Goal: Task Accomplishment & Management: Use online tool/utility

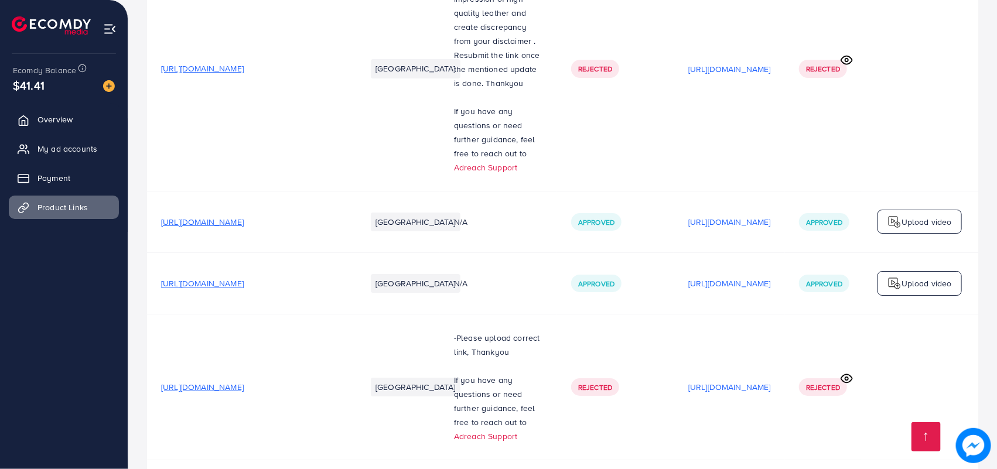
scroll to position [1911, 0]
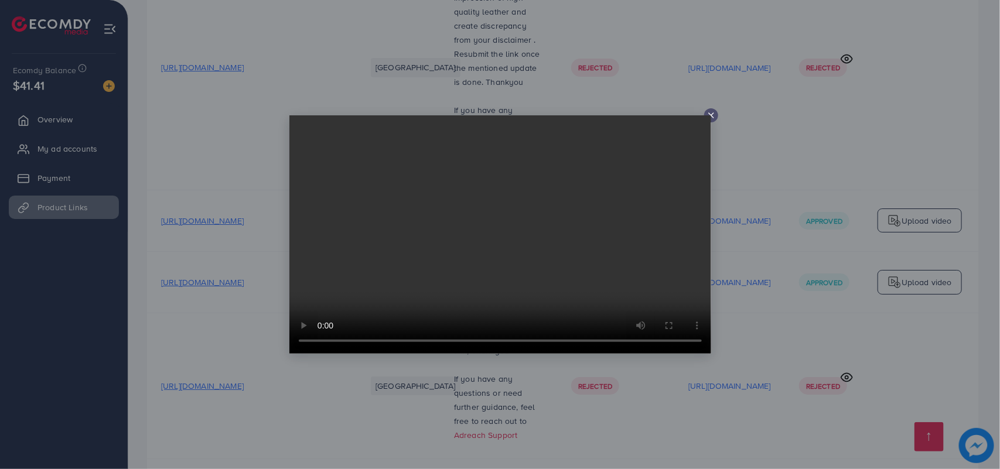
click at [712, 116] on line at bounding box center [711, 115] width 5 height 5
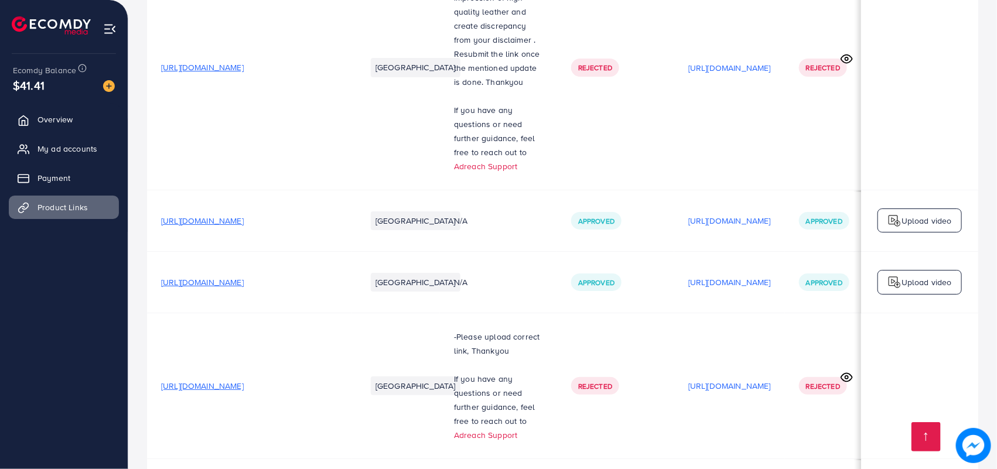
scroll to position [0, 157]
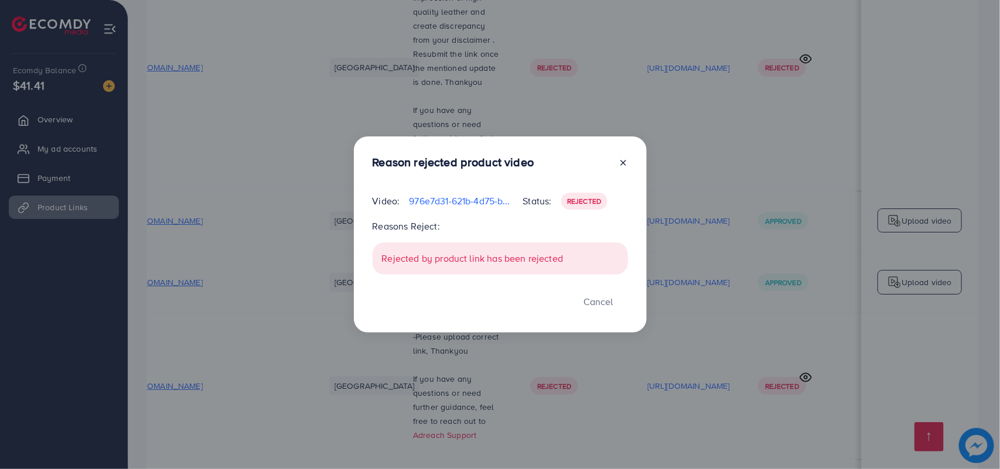
click at [623, 161] on icon at bounding box center [622, 162] width 9 height 9
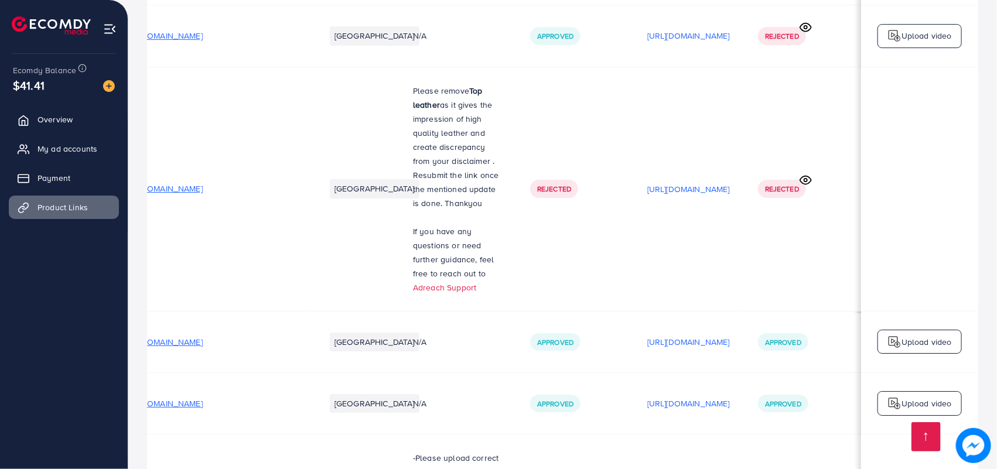
scroll to position [1911, 0]
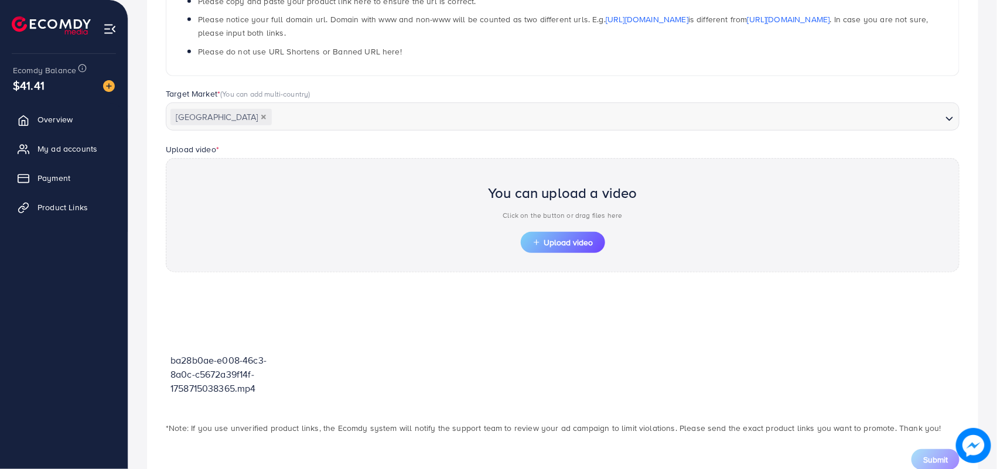
scroll to position [288, 0]
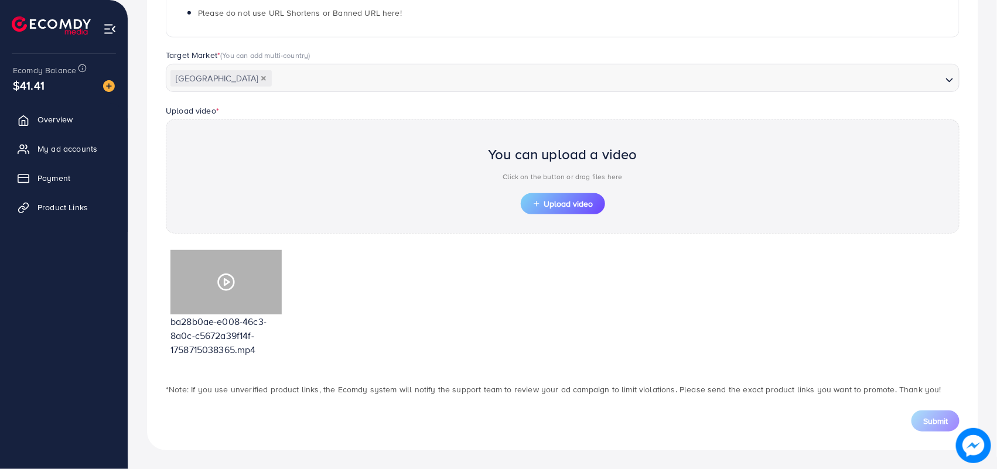
click at [224, 278] on icon at bounding box center [226, 282] width 19 height 19
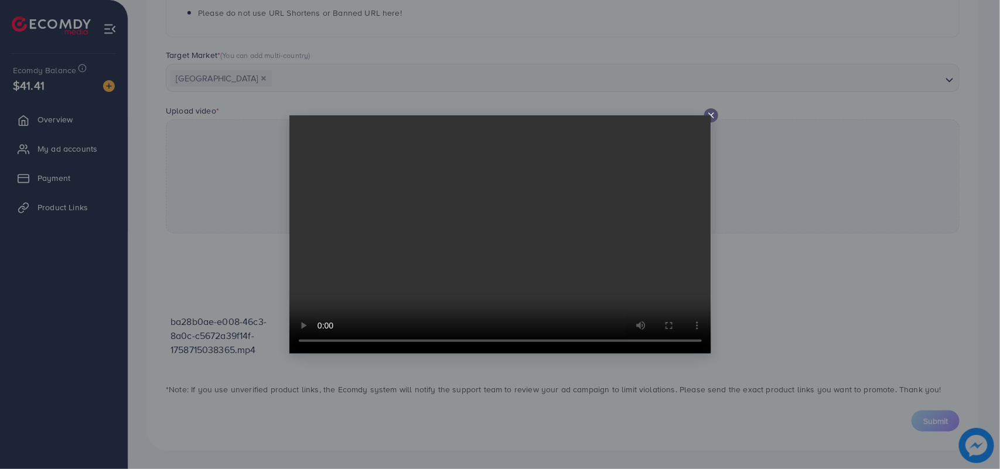
click at [706, 120] on video at bounding box center [500, 234] width 422 height 238
click at [707, 116] on video at bounding box center [500, 234] width 422 height 238
click at [713, 116] on icon at bounding box center [710, 115] width 9 height 9
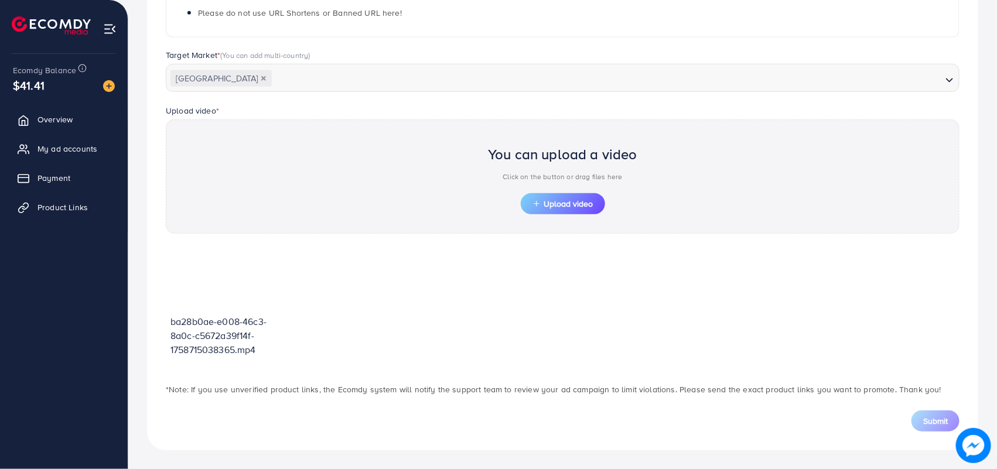
drag, startPoint x: 220, startPoint y: 279, endPoint x: 505, endPoint y: 264, distance: 285.0
click at [505, 264] on div "ba28b0ae-e008-46c3-8a0c-c5672a39f14f-1758715038365.mp4" at bounding box center [563, 307] width 794 height 125
click at [59, 203] on span "Product Links" at bounding box center [65, 207] width 50 height 12
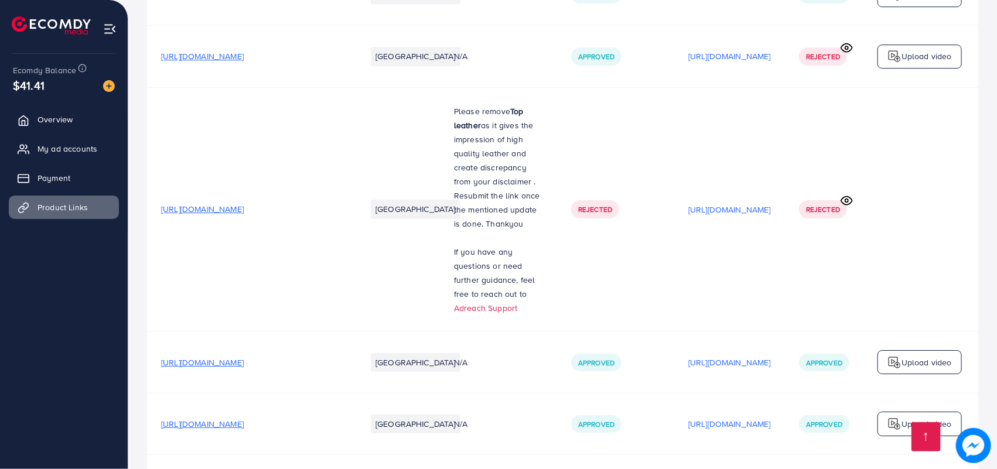
scroll to position [1911, 0]
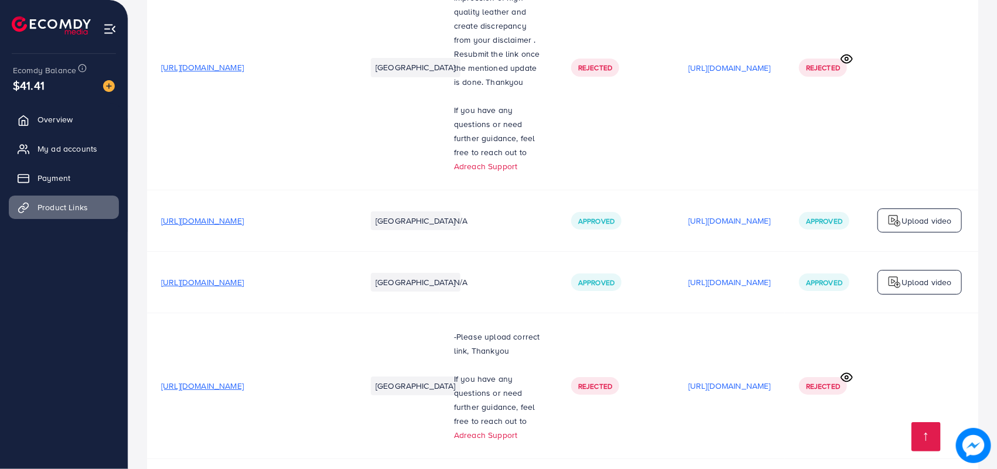
click at [74, 202] on span "Product Links" at bounding box center [65, 207] width 50 height 12
click at [53, 196] on link "Product Links" at bounding box center [64, 207] width 110 height 23
click at [63, 206] on span "Product Links" at bounding box center [65, 207] width 50 height 12
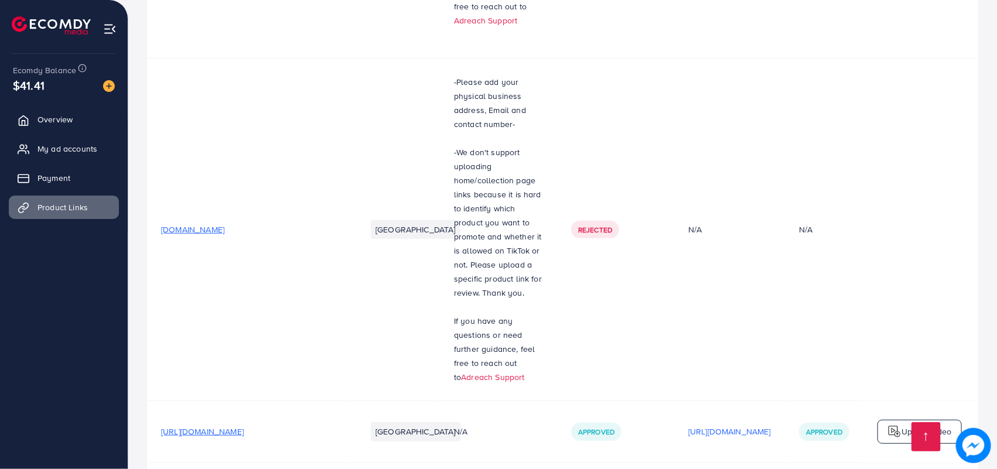
scroll to position [0, 0]
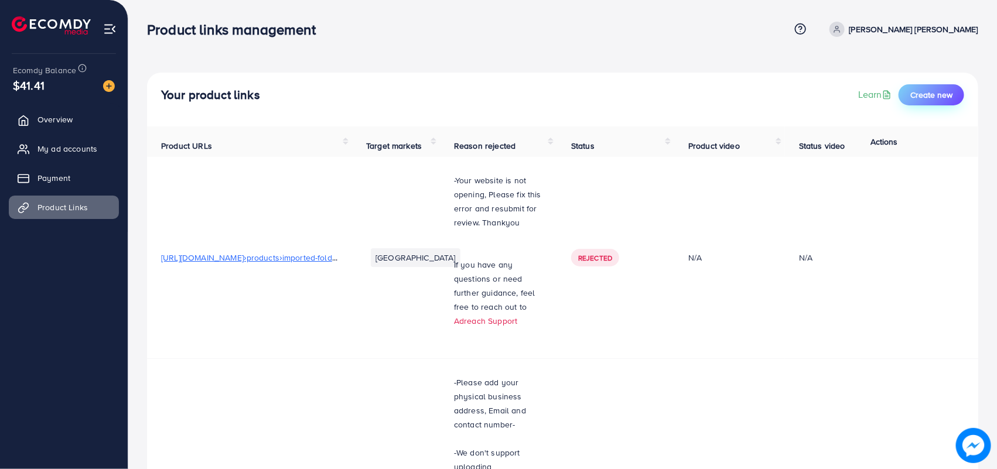
click at [920, 91] on span "Create new" at bounding box center [931, 95] width 42 height 12
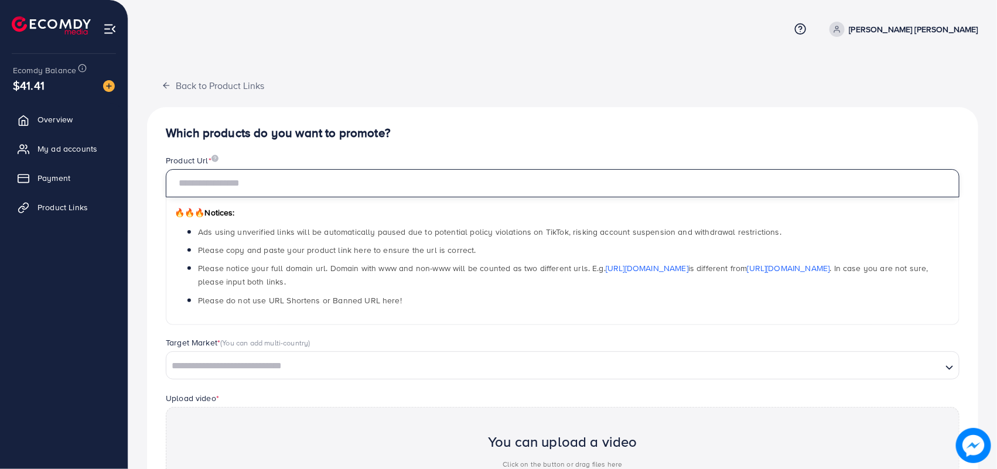
click at [241, 192] on input "text" at bounding box center [563, 183] width 794 height 28
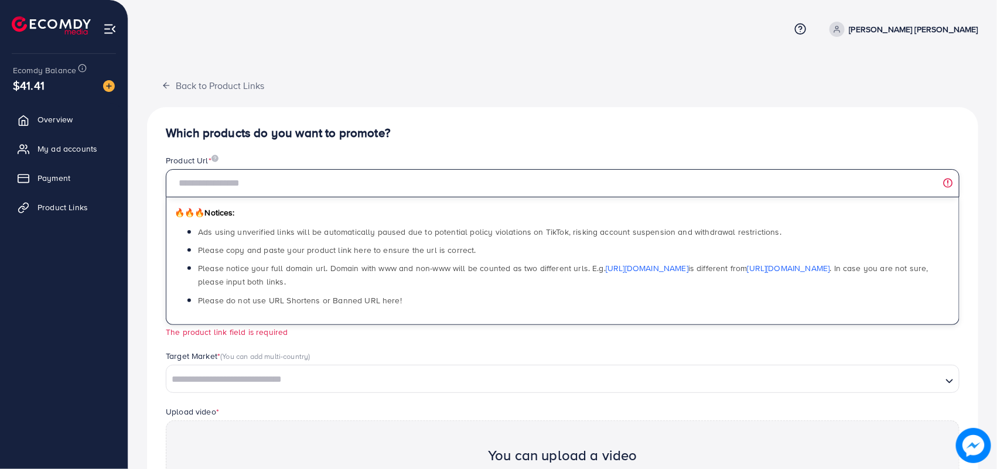
click at [247, 182] on input "text" at bounding box center [563, 183] width 794 height 28
paste input "**********"
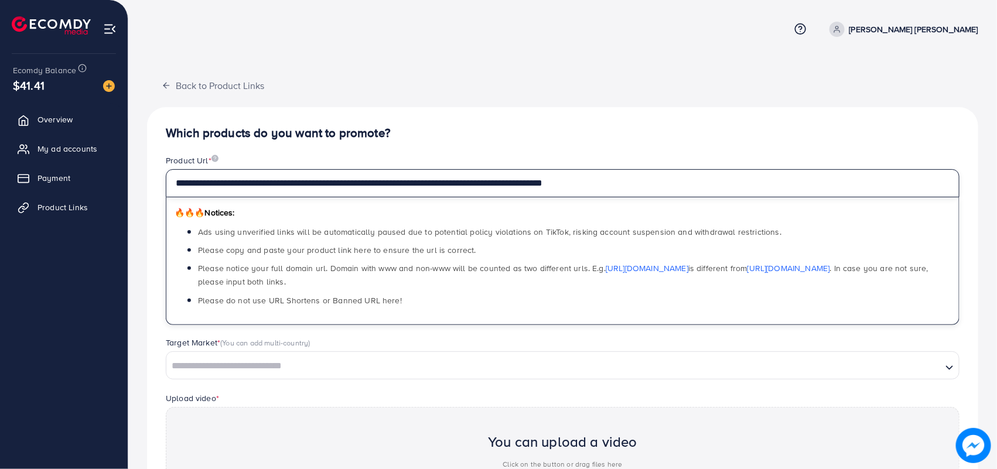
type input "**********"
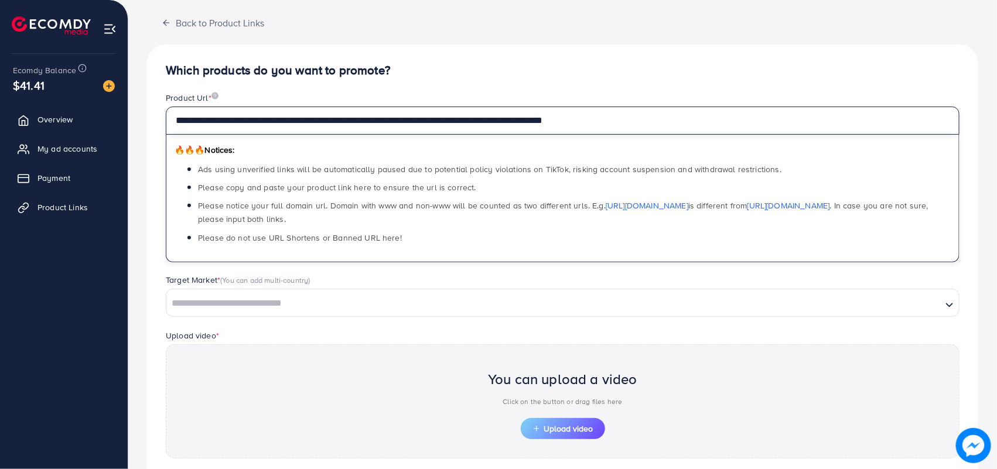
scroll to position [163, 0]
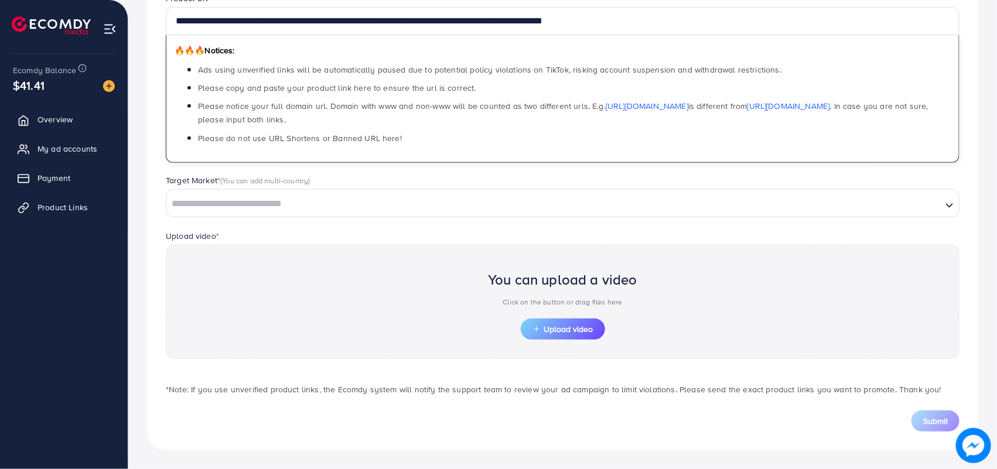
click at [211, 206] on input "Search for option" at bounding box center [553, 204] width 773 height 18
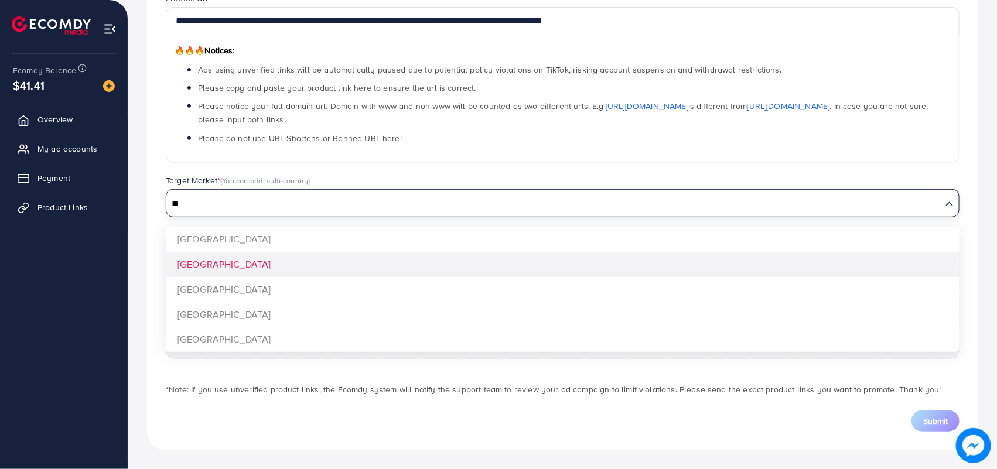
type input "**"
click at [201, 261] on div "**********" at bounding box center [562, 197] width 831 height 505
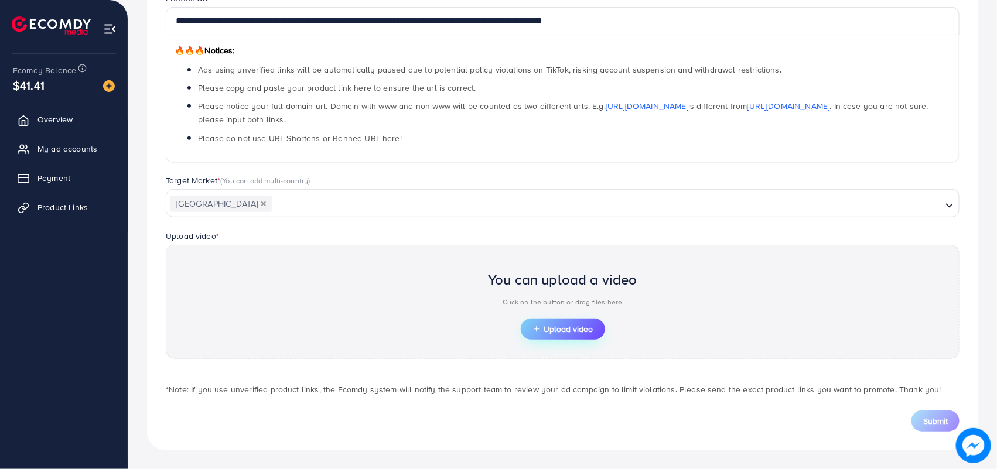
click at [574, 329] on span "Upload video" at bounding box center [562, 329] width 61 height 8
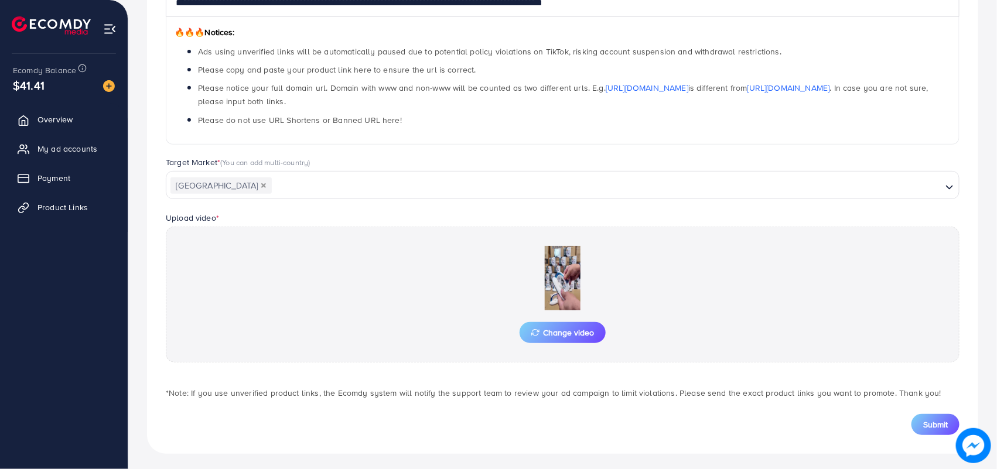
scroll to position [185, 0]
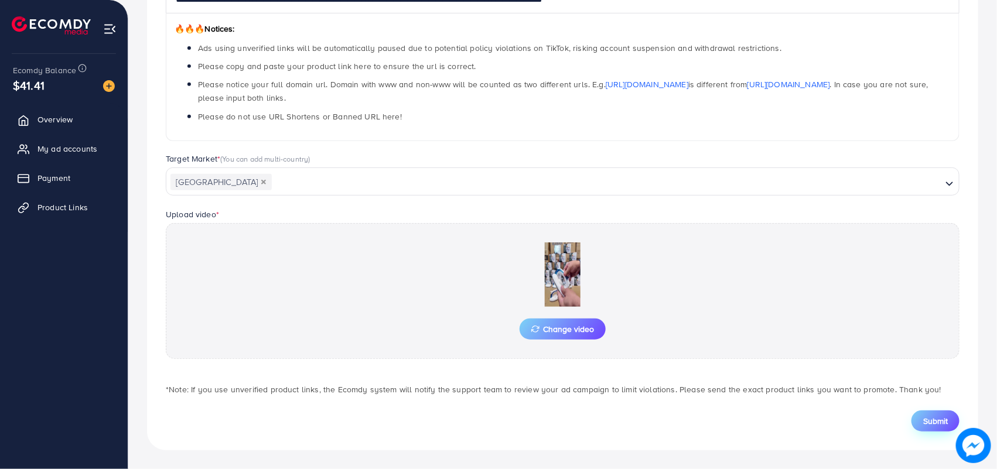
click at [928, 413] on button "Submit" at bounding box center [935, 421] width 48 height 21
click at [936, 413] on button "Submit" at bounding box center [935, 421] width 48 height 21
click at [935, 420] on span "Submit" at bounding box center [935, 421] width 25 height 12
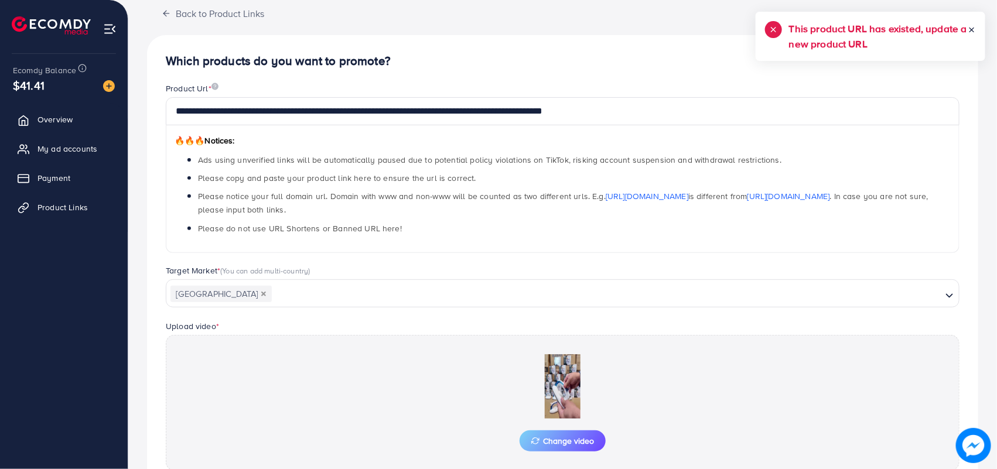
scroll to position [0, 0]
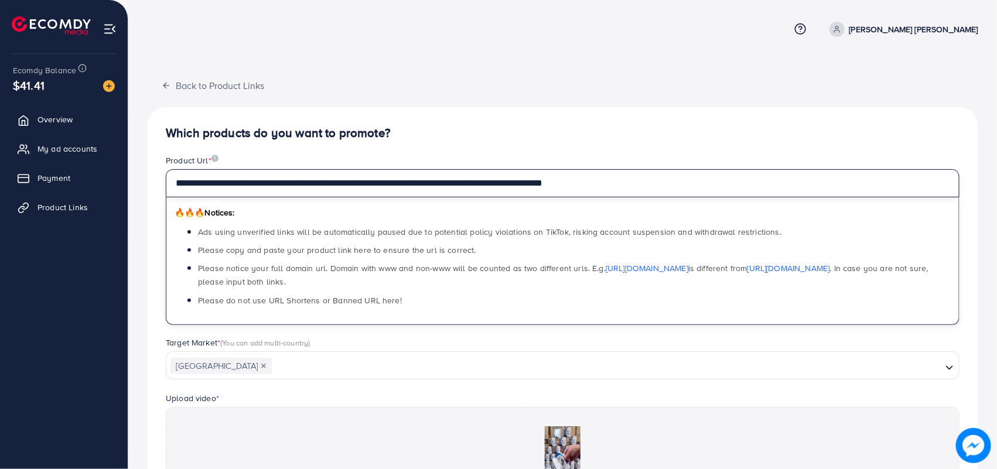
click at [633, 182] on input "**********" at bounding box center [563, 183] width 794 height 28
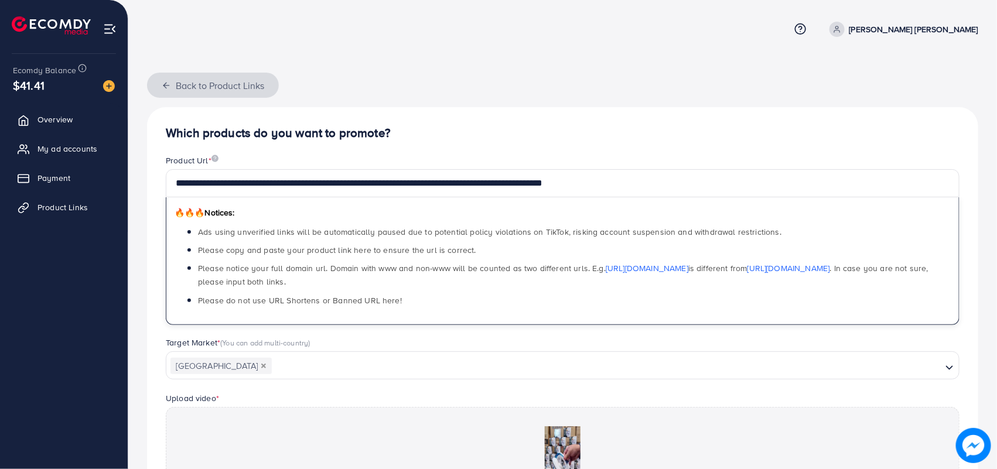
click at [167, 89] on icon "button" at bounding box center [166, 85] width 9 height 9
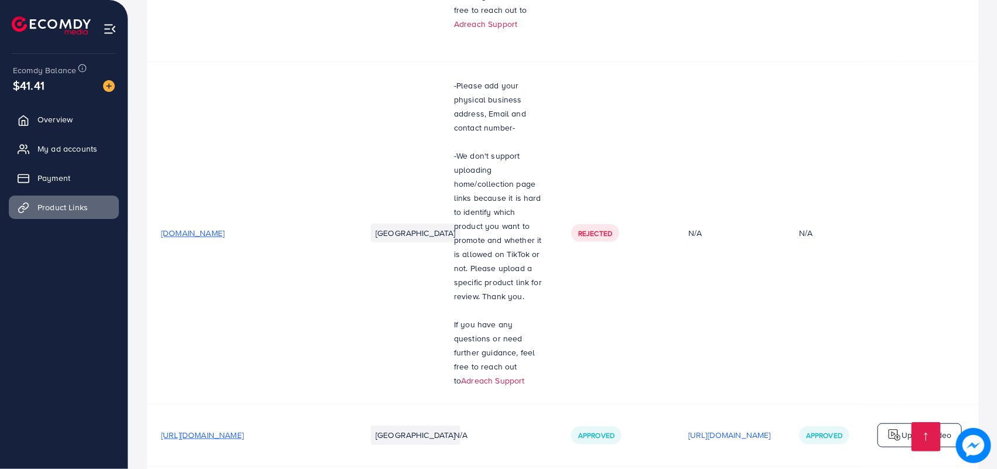
scroll to position [366, 0]
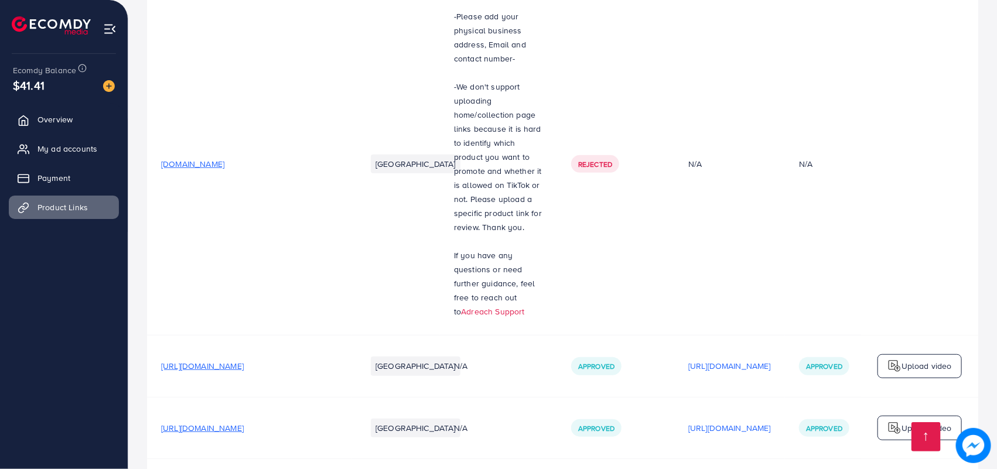
click at [244, 360] on span "[URL][DOMAIN_NAME]" at bounding box center [202, 366] width 83 height 12
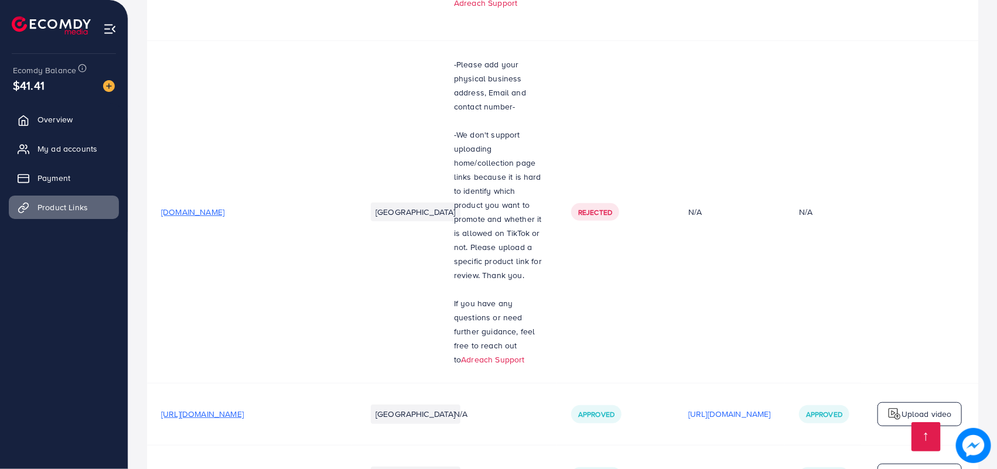
scroll to position [293, 0]
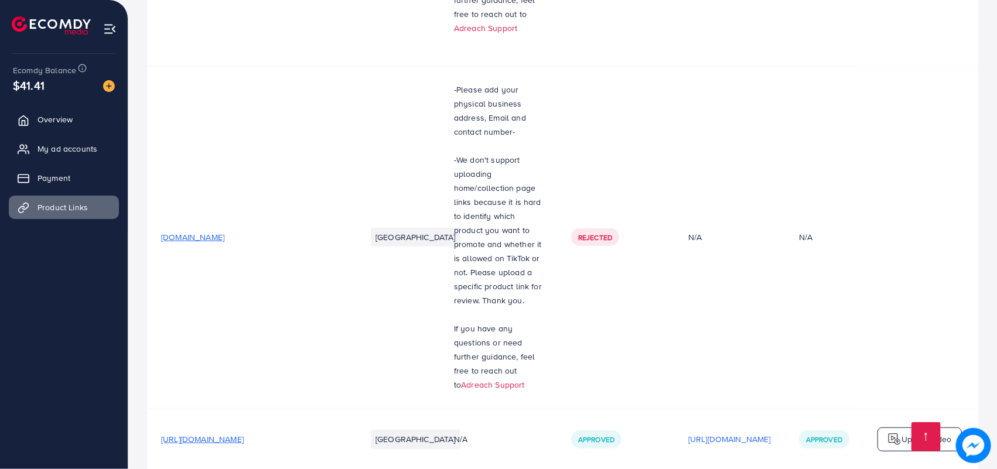
click at [930, 432] on p "Upload video" at bounding box center [926, 439] width 50 height 14
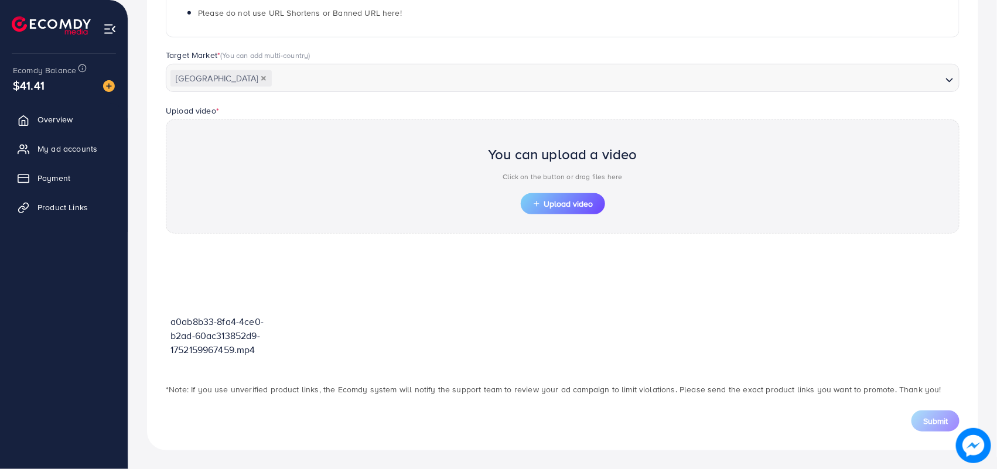
scroll to position [288, 0]
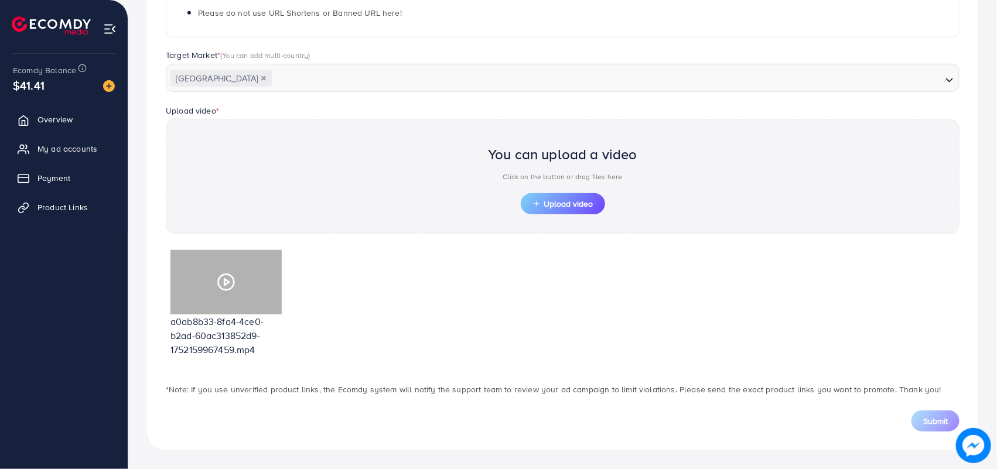
click at [233, 279] on circle at bounding box center [226, 282] width 16 height 16
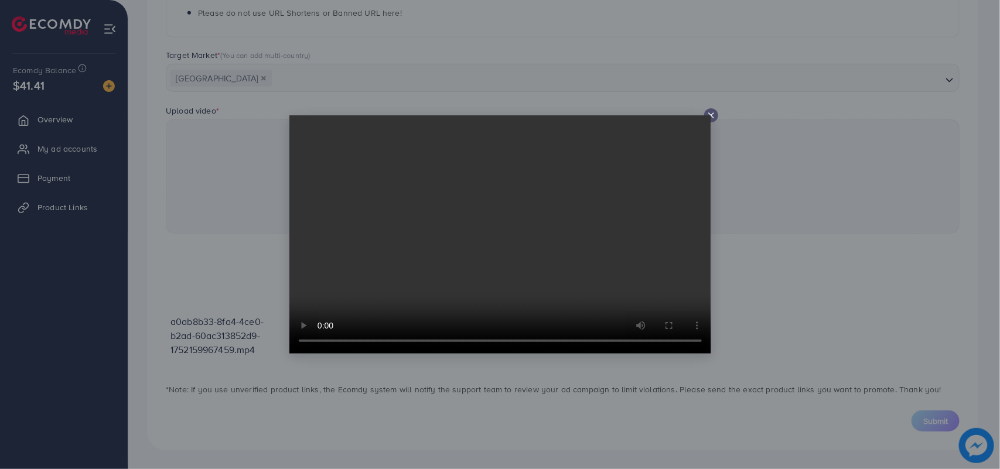
click at [707, 118] on video at bounding box center [500, 234] width 422 height 238
click at [709, 111] on icon at bounding box center [710, 115] width 9 height 9
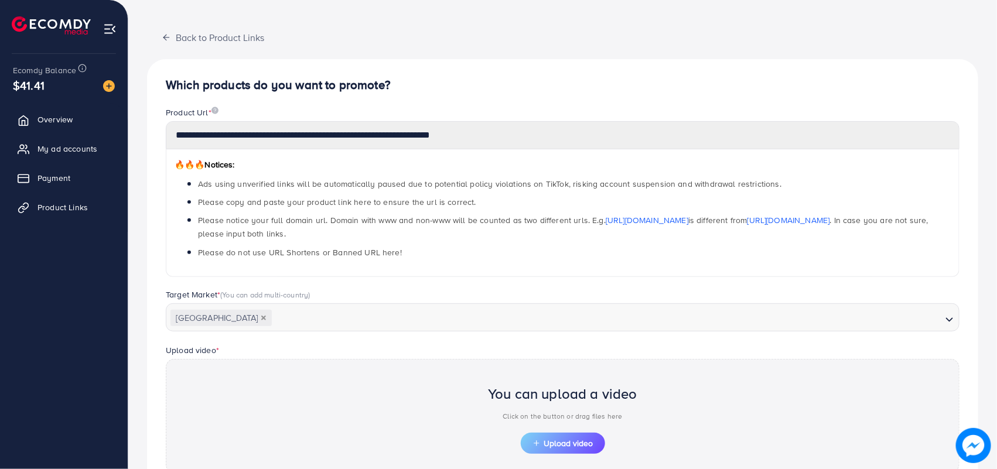
scroll to position [73, 0]
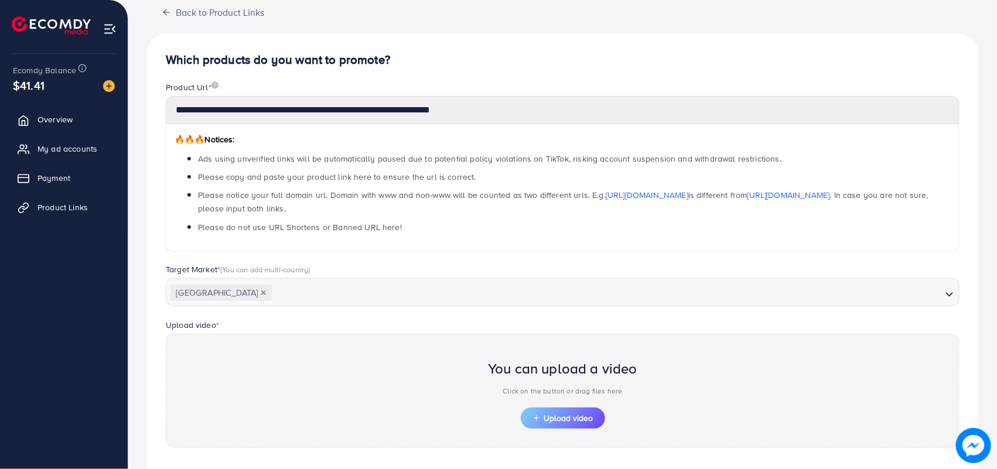
click at [0, 104] on div "**********" at bounding box center [498, 305] width 997 height 757
click at [47, 206] on span "Product Links" at bounding box center [65, 207] width 50 height 12
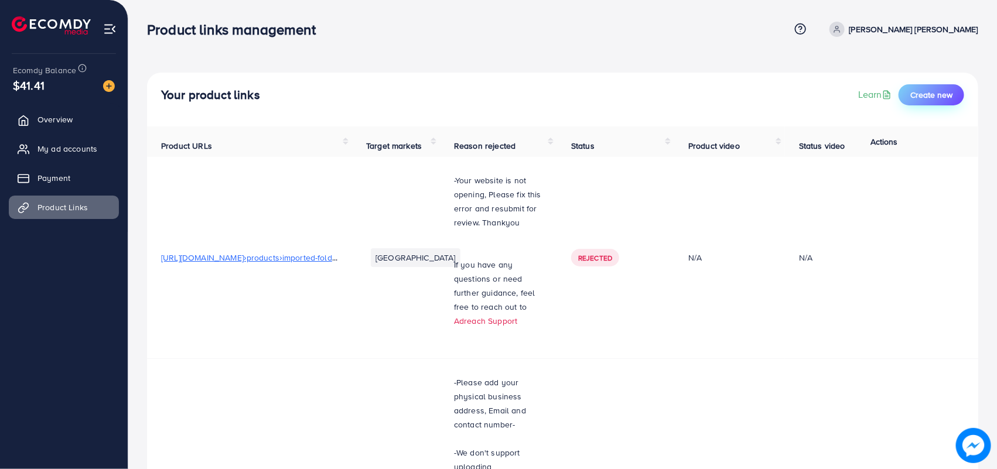
click at [912, 91] on span "Create new" at bounding box center [931, 95] width 42 height 12
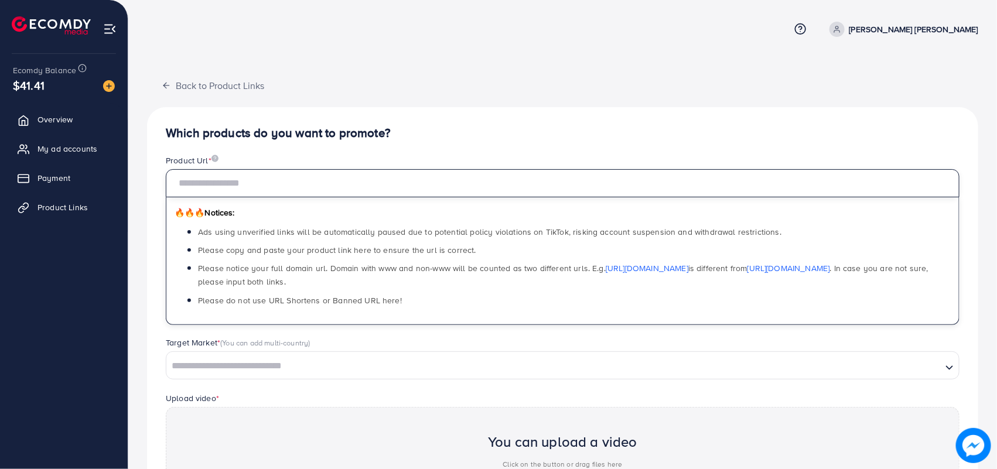
click at [259, 185] on input "text" at bounding box center [563, 183] width 794 height 28
paste input "**********"
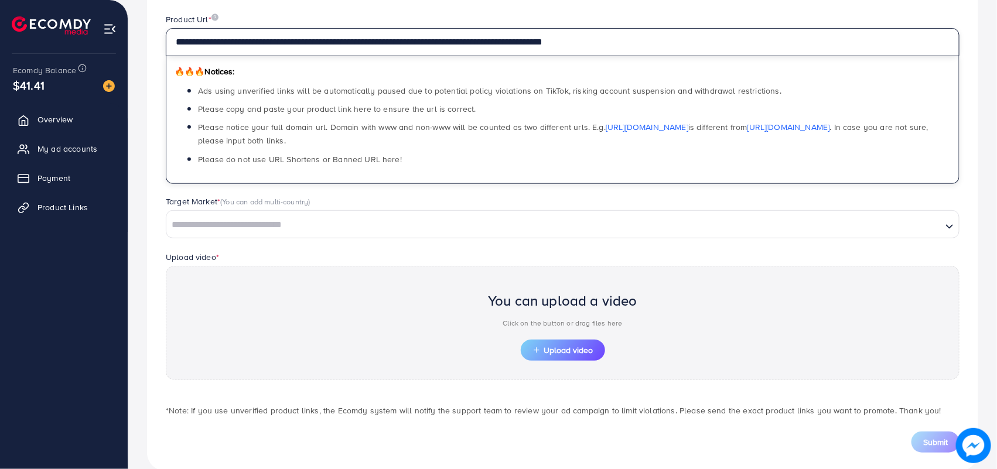
scroll to position [146, 0]
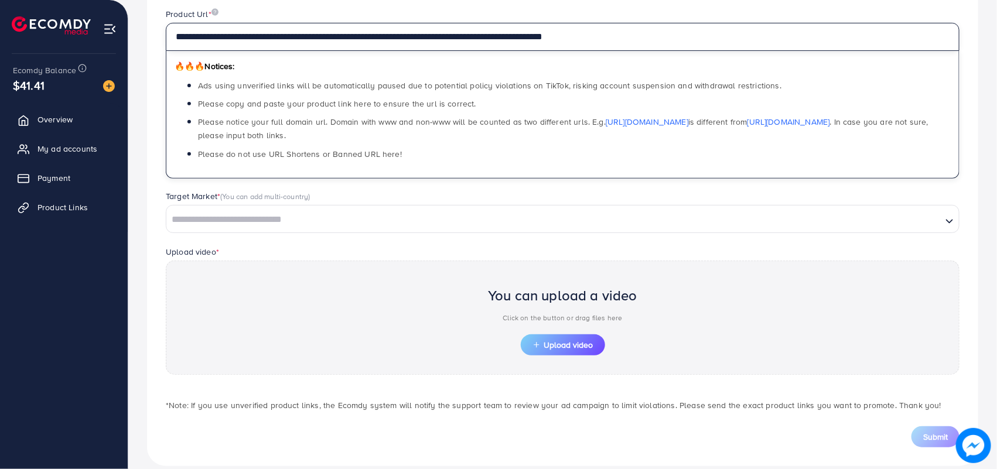
type input "**********"
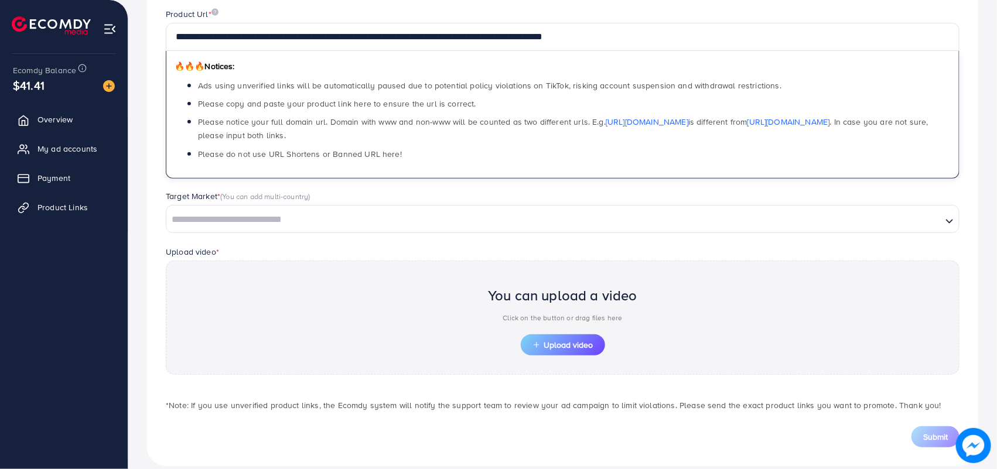
click at [251, 216] on input "Search for option" at bounding box center [553, 220] width 773 height 18
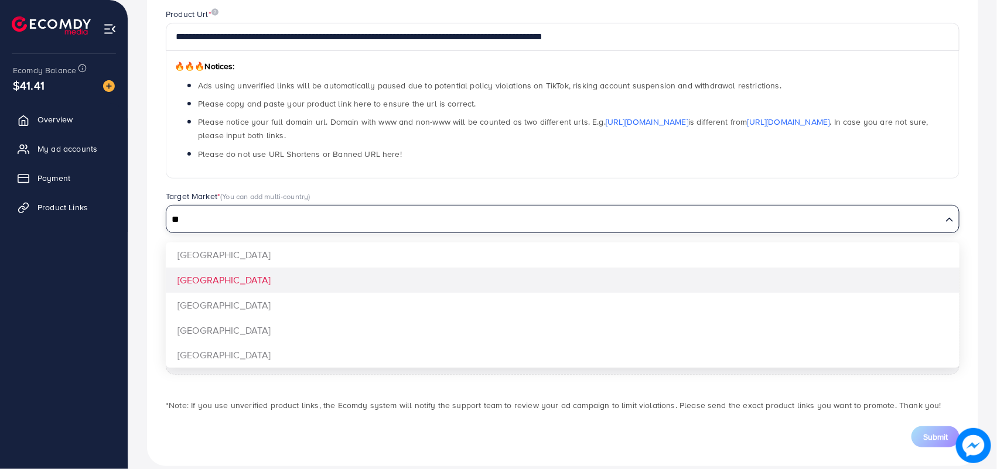
type input "**"
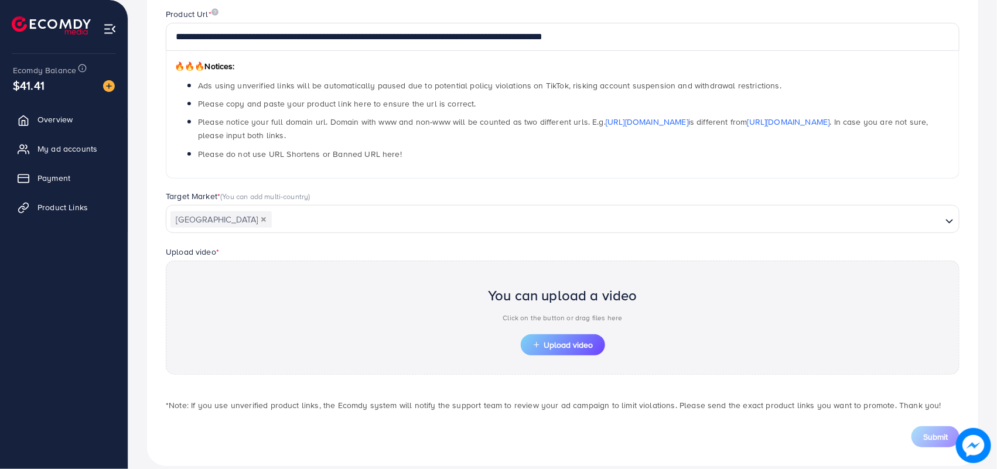
click at [194, 281] on div "**********" at bounding box center [562, 213] width 831 height 505
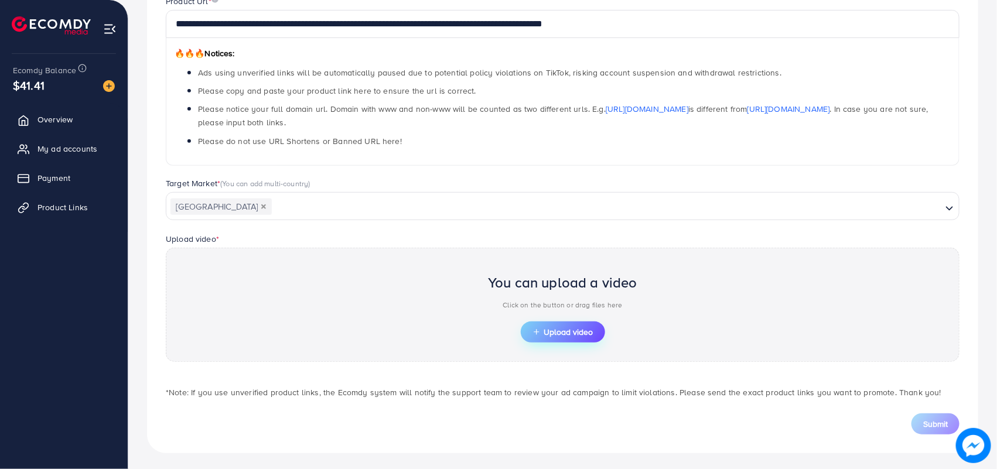
scroll to position [163, 0]
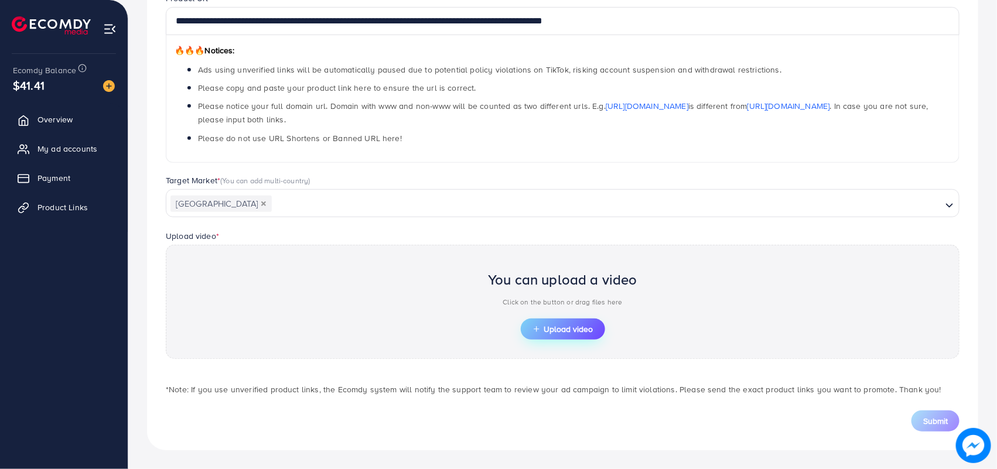
click at [576, 325] on span "Upload video" at bounding box center [562, 329] width 61 height 8
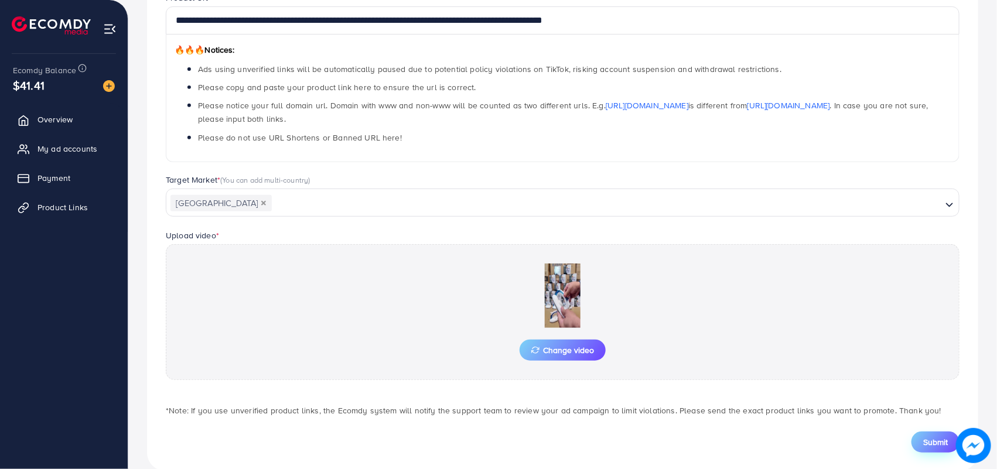
click at [926, 441] on span "Submit" at bounding box center [935, 442] width 25 height 12
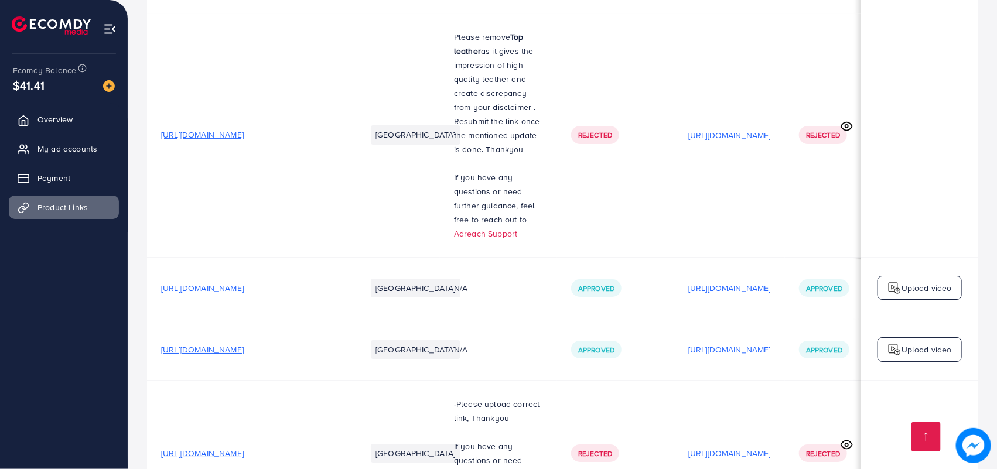
scroll to position [1974, 0]
